Goal: Task Accomplishment & Management: Manage account settings

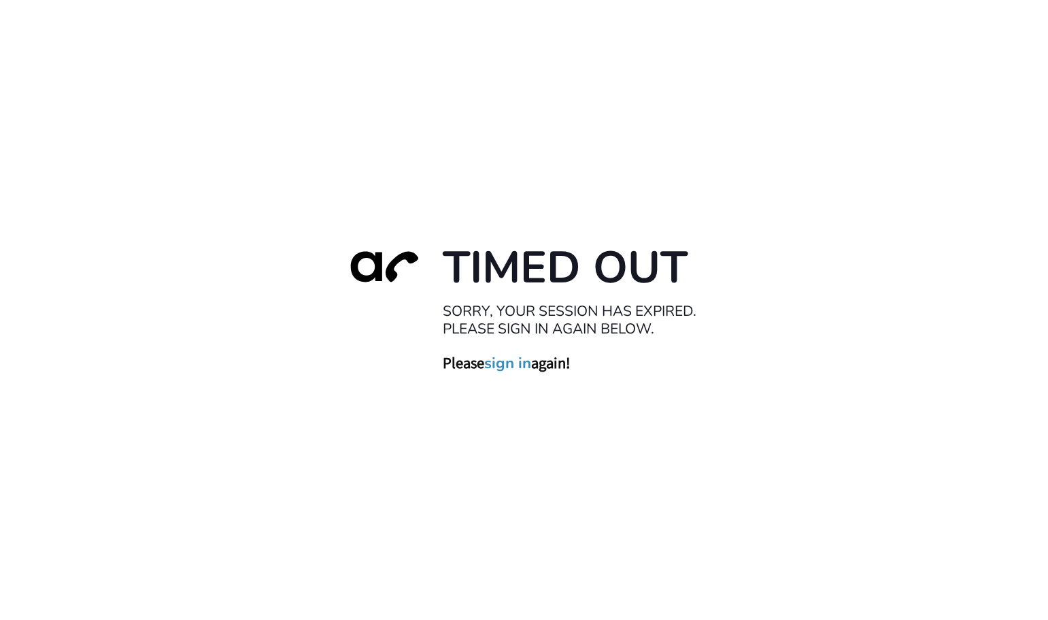
drag, startPoint x: 497, startPoint y: 363, endPoint x: 525, endPoint y: 362, distance: 27.9
click at [497, 363] on link "sign in" at bounding box center [507, 362] width 47 height 19
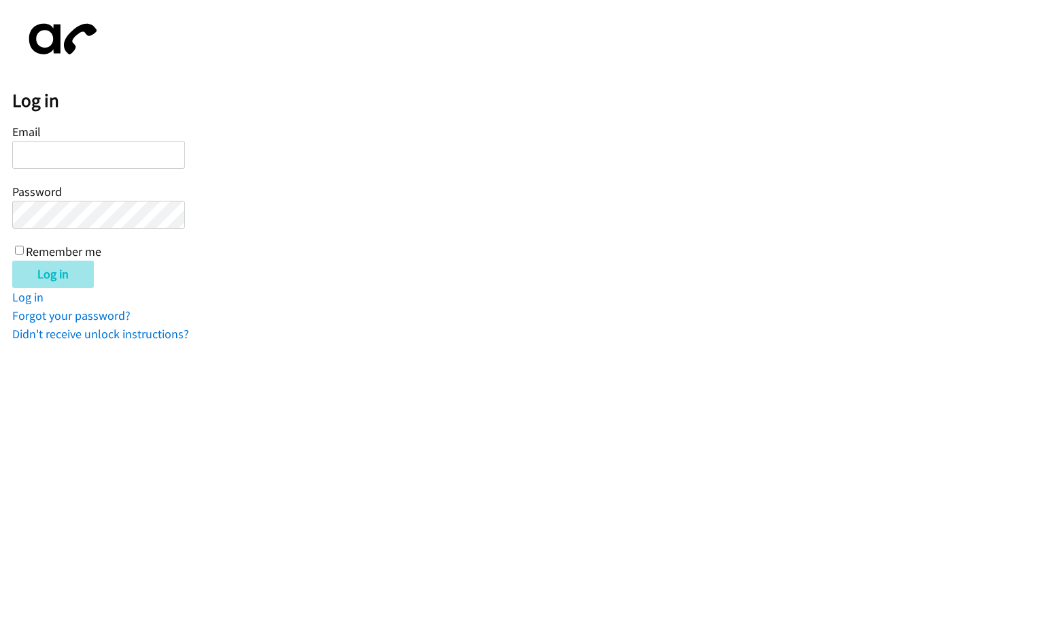
type input "[EMAIL_ADDRESS][DOMAIN_NAME]"
click at [39, 276] on input "Log in" at bounding box center [53, 274] width 82 height 27
